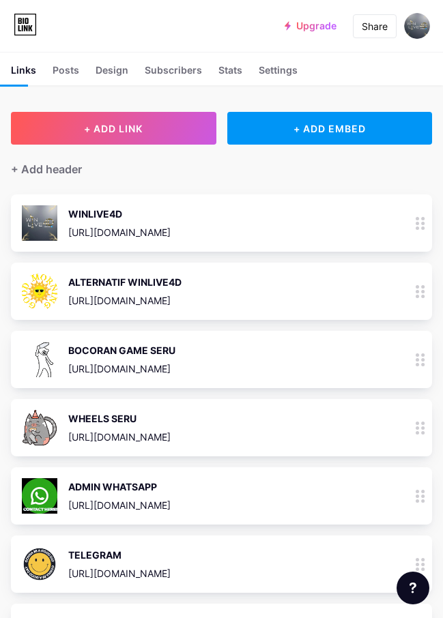
scroll to position [68, 0]
click at [419, 224] on circle at bounding box center [416, 223] width 3 height 3
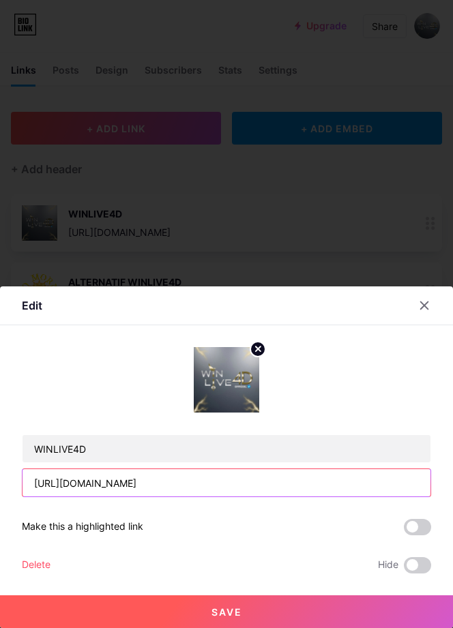
click at [195, 486] on input "[URL][DOMAIN_NAME]" at bounding box center [227, 482] width 408 height 27
paste input "l4d.vip/winlive4d"
type input "https://wl4d.vip/winlive4d"
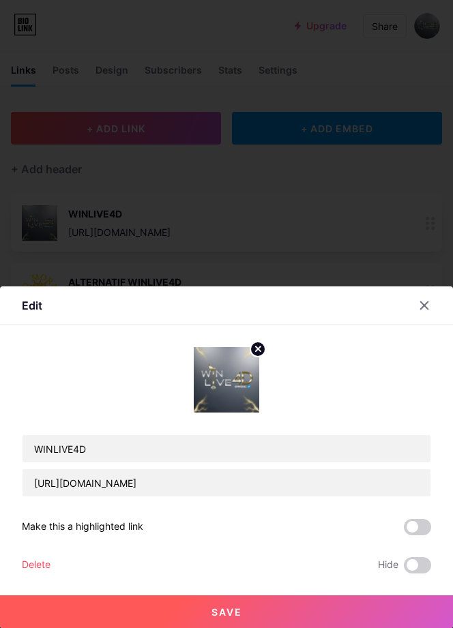
click at [248, 610] on button "Save" at bounding box center [226, 611] width 453 height 33
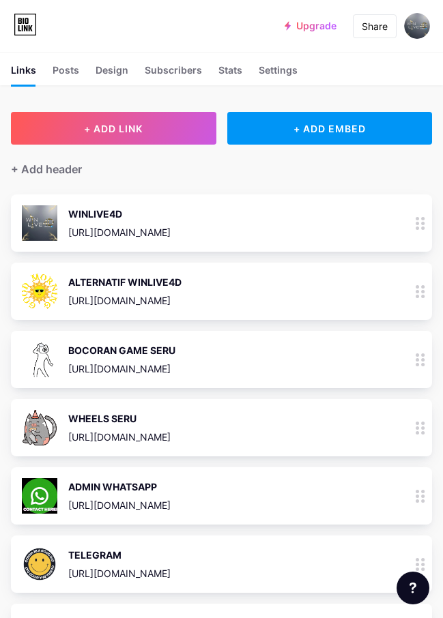
click at [419, 295] on circle at bounding box center [416, 296] width 3 height 3
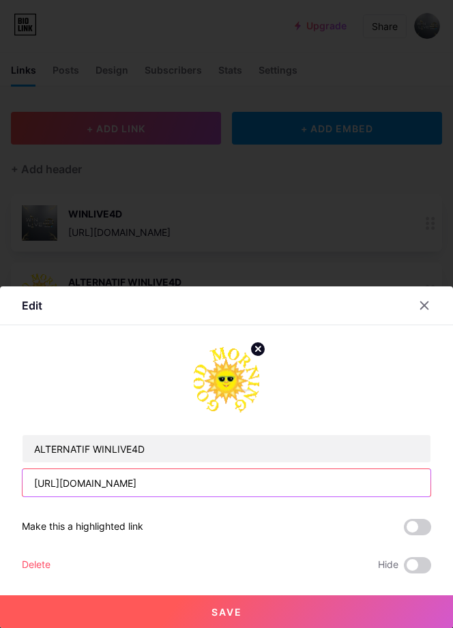
click at [248, 490] on input "[URL][DOMAIN_NAME]" at bounding box center [227, 482] width 408 height 27
paste input "l4d.vip/alternatif"
type input "https://wl4d.vip/alternatif"
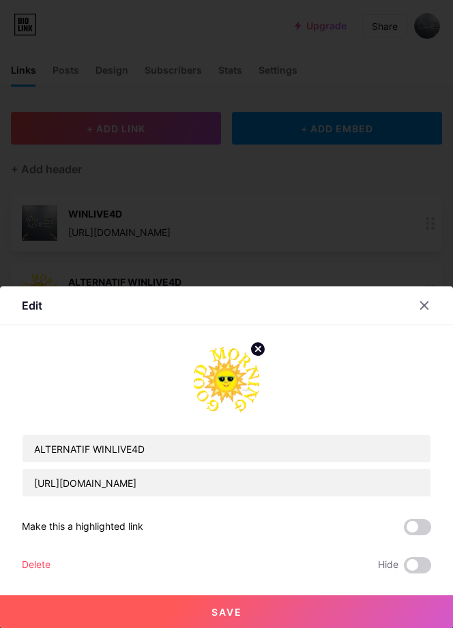
click at [331, 609] on button "Save" at bounding box center [226, 611] width 453 height 33
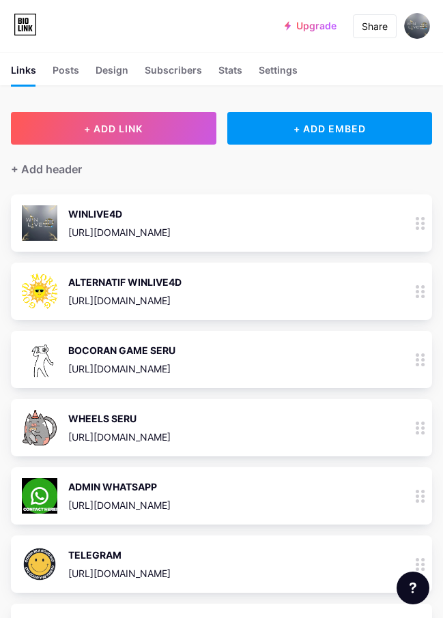
click at [419, 359] on circle at bounding box center [416, 359] width 3 height 3
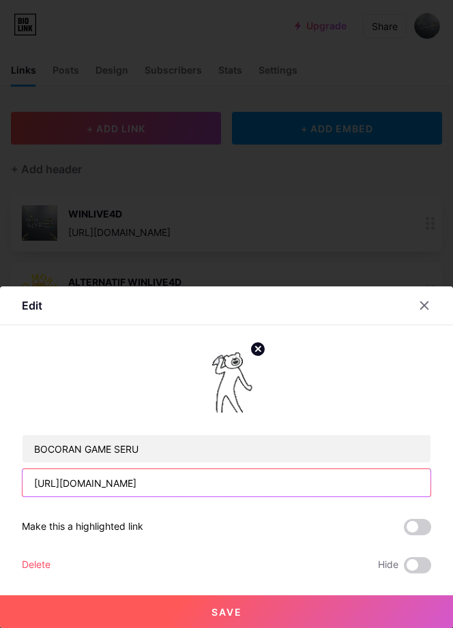
click at [159, 489] on input "[URL][DOMAIN_NAME]" at bounding box center [227, 482] width 408 height 27
paste input ".vip/rtp"
type input "https://wl4d.vip/rtp"
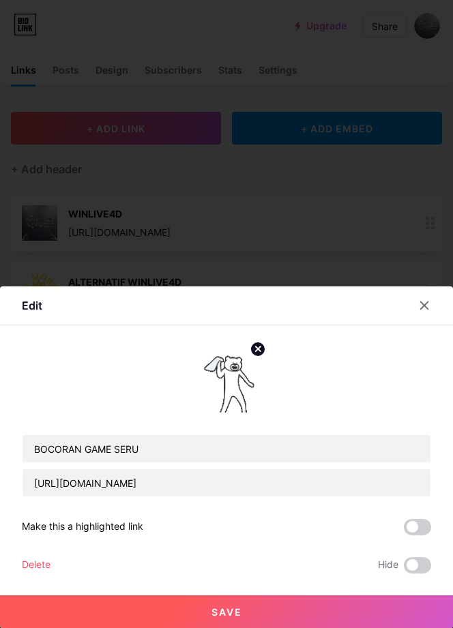
click at [286, 610] on button "Save" at bounding box center [226, 611] width 453 height 33
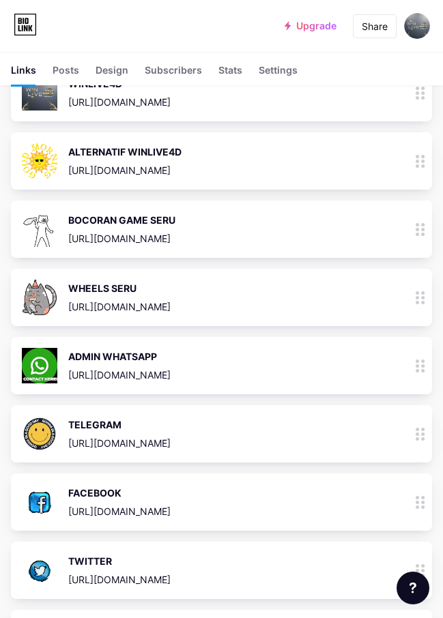
scroll to position [136, 0]
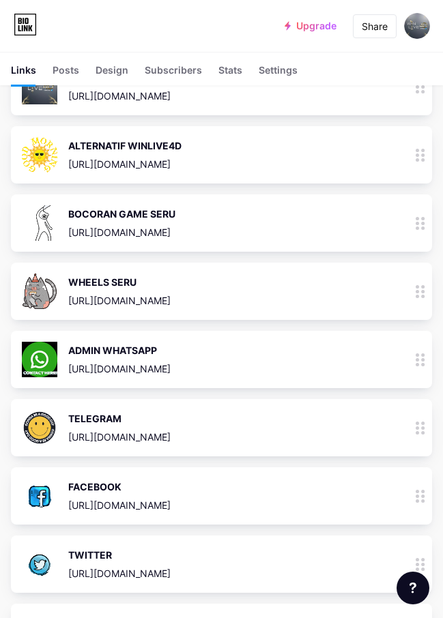
click at [261, 325] on span "WINLIVE4D https://wl4d.vip/winlive4d 31.213k ALTERNATIF WINLIVE4D https://wl4d.…" at bounding box center [221, 393] width 421 height 671
click at [424, 290] on div at bounding box center [419, 291] width 23 height 57
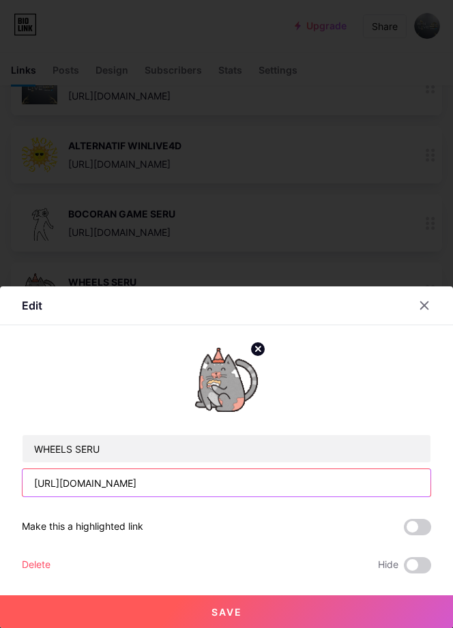
click at [216, 486] on input "[URL][DOMAIN_NAME]" at bounding box center [227, 482] width 408 height 27
paste input "wl4d.vip/spinwheel"
type input "https://wl4d.vip/spinwheel/"
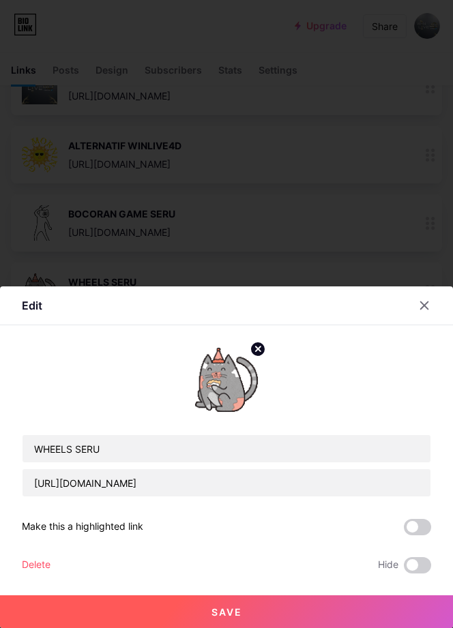
click at [235, 614] on span "Save" at bounding box center [226, 612] width 31 height 12
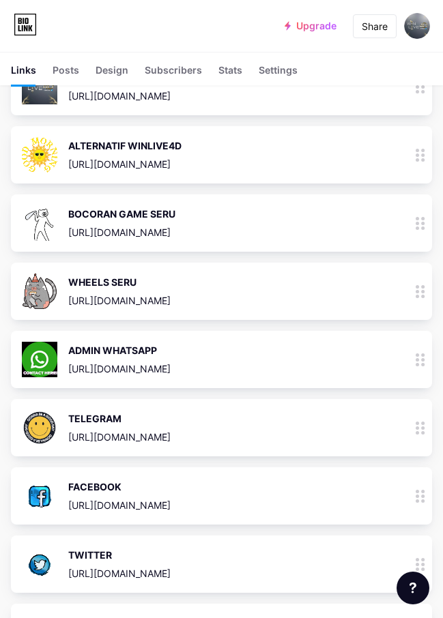
click at [425, 357] on icon at bounding box center [420, 359] width 10 height 13
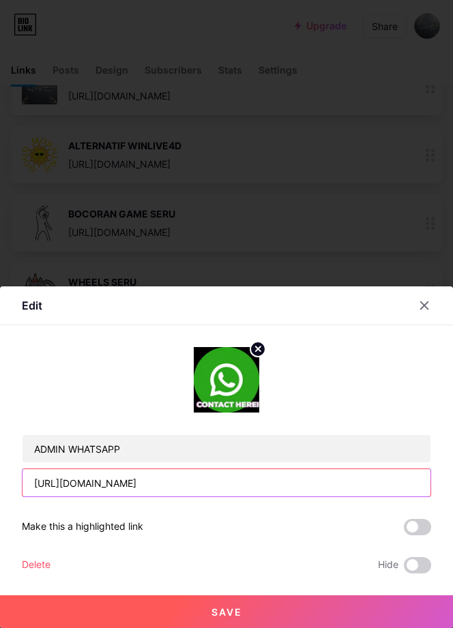
click at [224, 484] on input "[URL][DOMAIN_NAME]" at bounding box center [227, 482] width 408 height 27
paste input "l4d.vip/whatsapp"
type input "https://wl4d.vip/whatsapp"
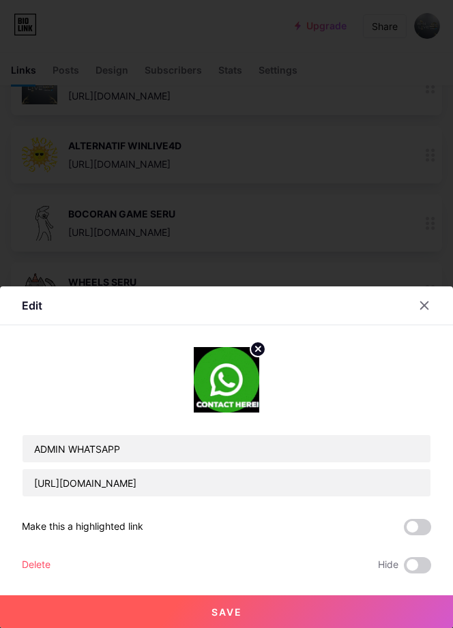
drag, startPoint x: 279, startPoint y: 612, endPoint x: 271, endPoint y: 610, distance: 8.0
click at [281, 612] on button "Save" at bounding box center [226, 611] width 453 height 33
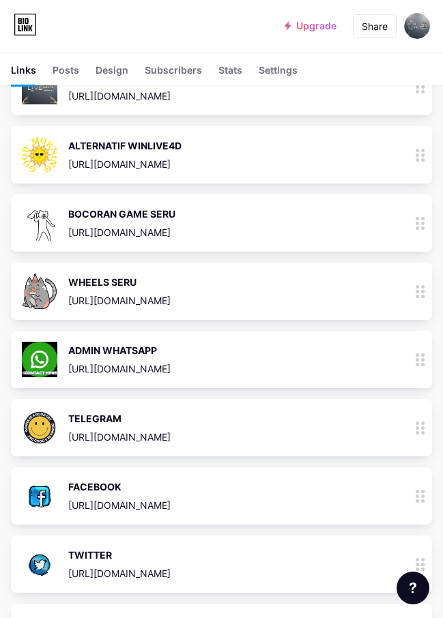
click at [425, 490] on icon at bounding box center [420, 496] width 10 height 13
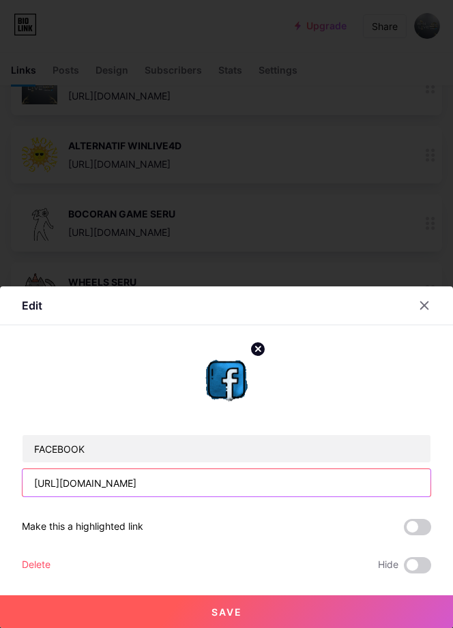
click at [228, 486] on input "[URL][DOMAIN_NAME]" at bounding box center [227, 482] width 408 height 27
paste input "l4d.vip/facebook"
type input "https://wl4d.vip/facebook"
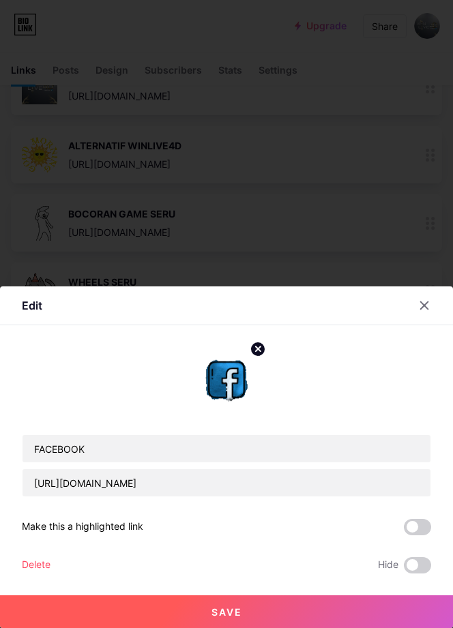
click at [351, 610] on button "Save" at bounding box center [226, 611] width 453 height 33
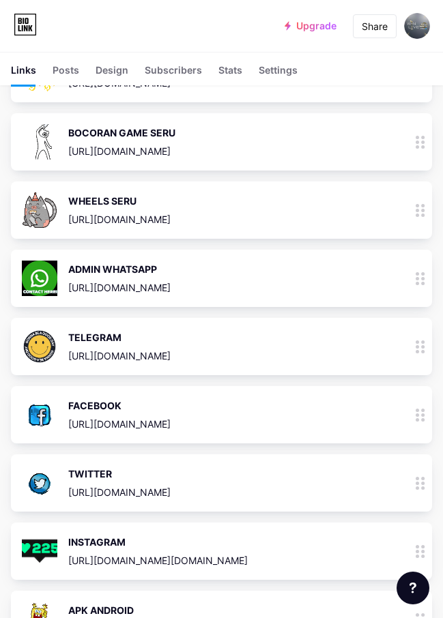
scroll to position [205, 0]
